Goal: Check status: Check status

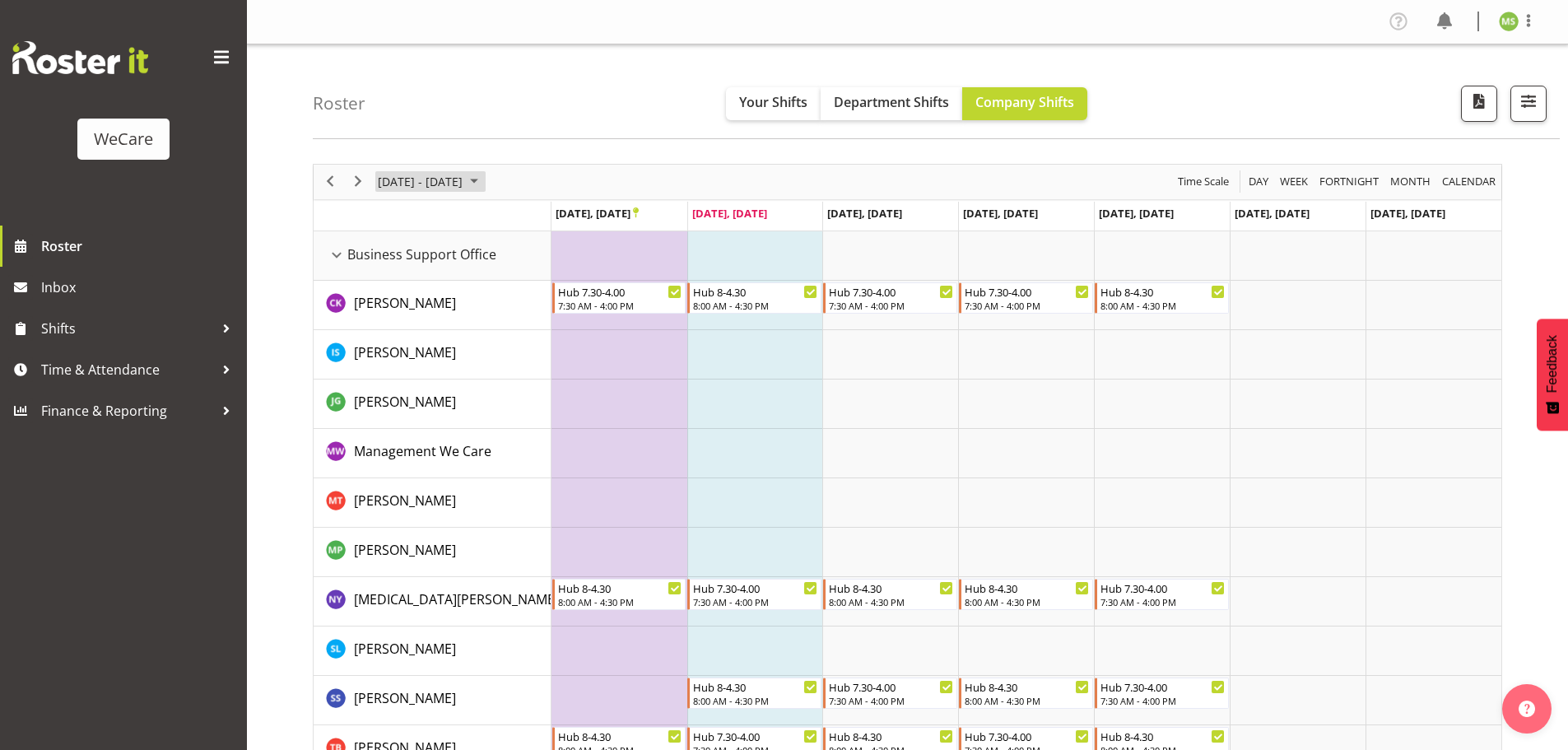
click at [484, 180] on span "September 2025" at bounding box center [474, 181] width 20 height 21
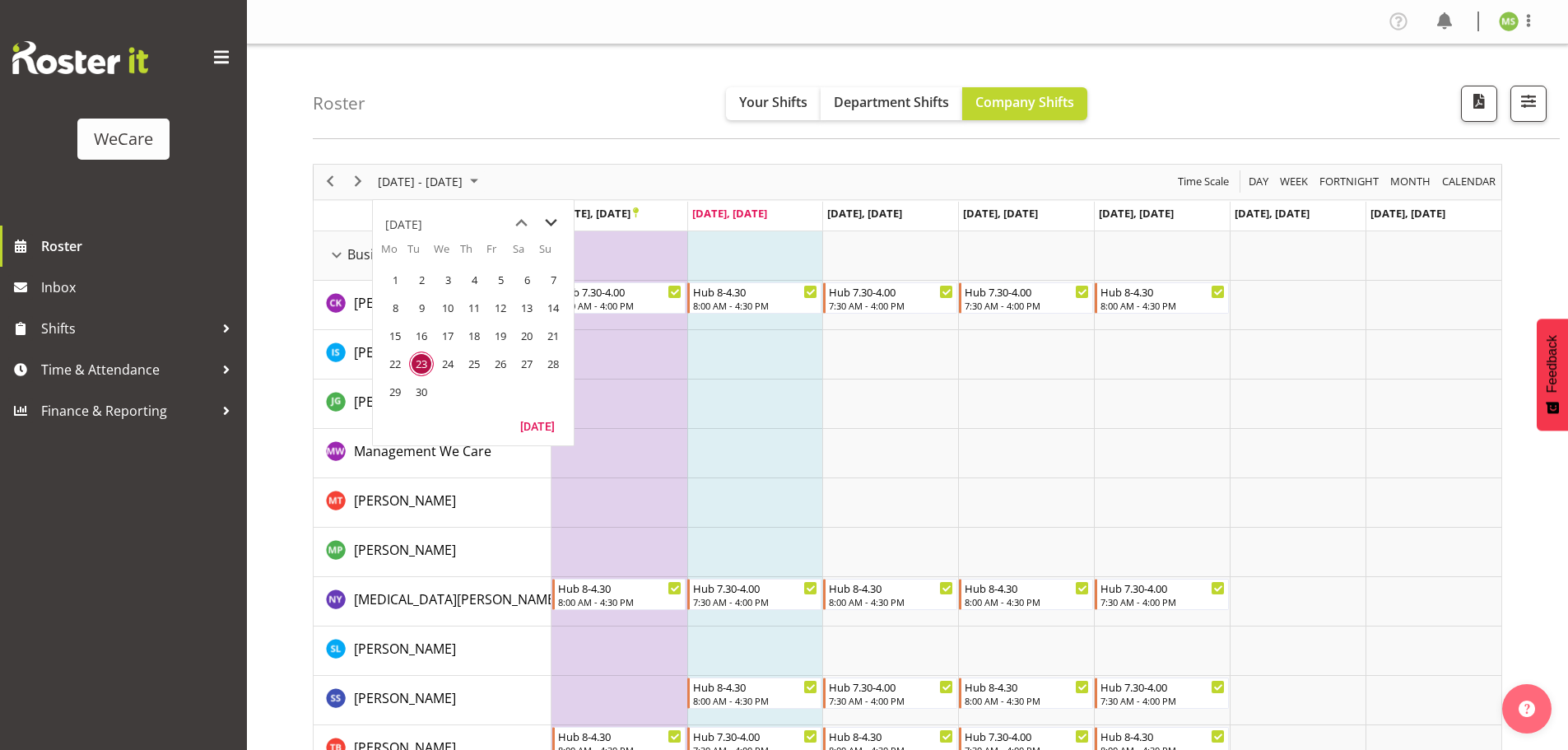
click at [554, 216] on span "next month" at bounding box center [551, 223] width 29 height 30
click at [554, 217] on span "next month" at bounding box center [551, 223] width 29 height 30
click at [421, 328] on span "11" at bounding box center [421, 335] width 24 height 24
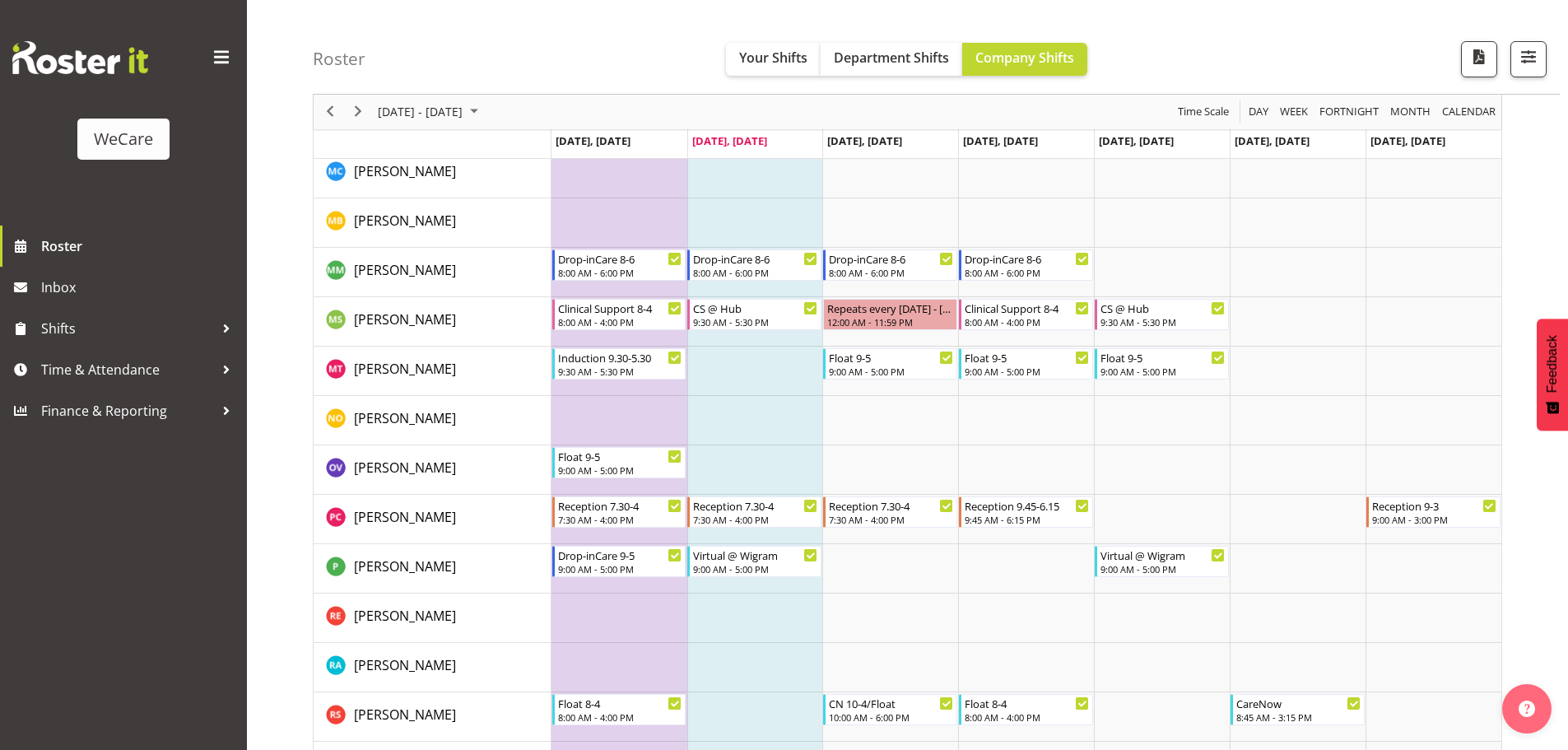
scroll to position [5571, 0]
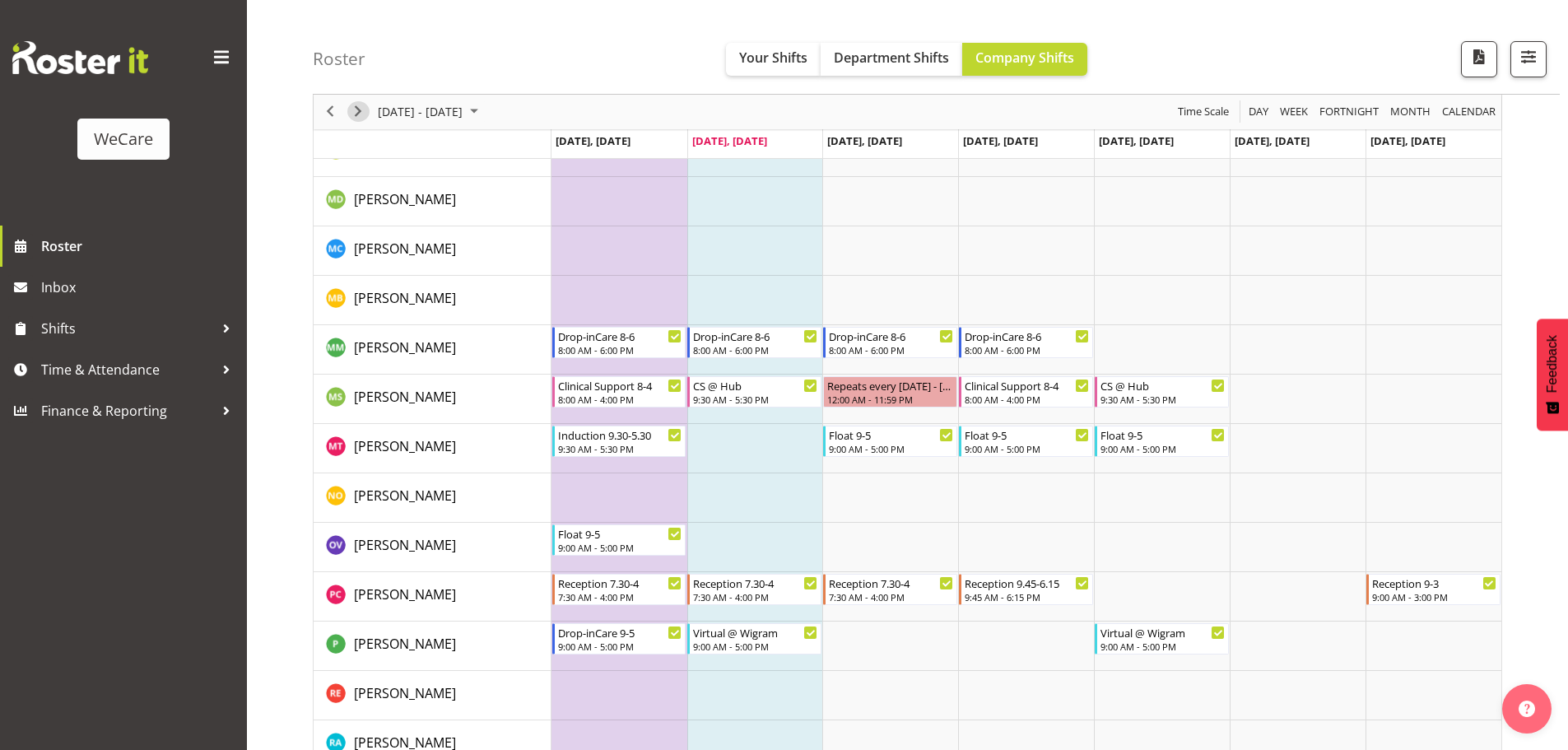
click at [358, 109] on span "Next" at bounding box center [359, 112] width 20 height 21
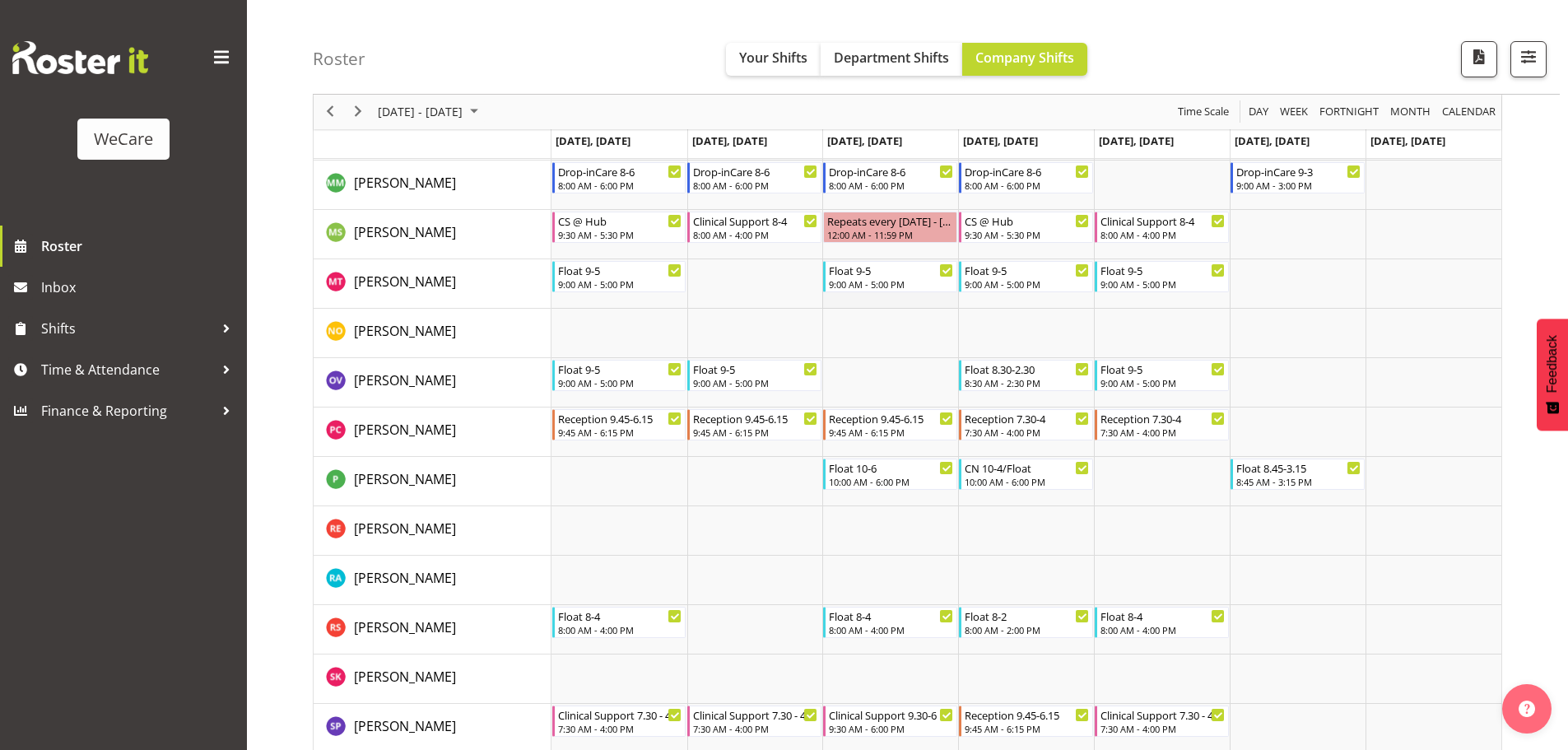
scroll to position [5653, 0]
